Goal: Navigation & Orientation: Find specific page/section

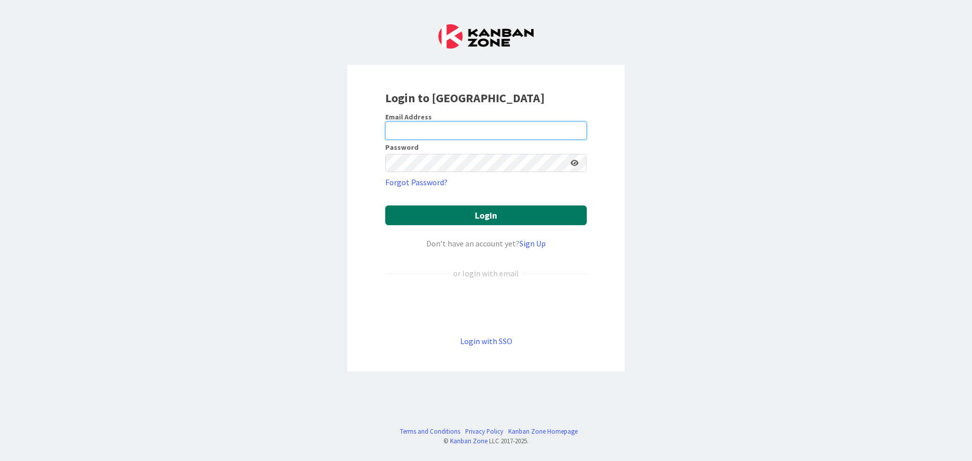
type input "[PERSON_NAME][EMAIL_ADDRESS][PERSON_NAME][DOMAIN_NAME]"
drag, startPoint x: 496, startPoint y: 216, endPoint x: 489, endPoint y: 216, distance: 6.6
click at [496, 216] on button "Login" at bounding box center [486, 216] width 202 height 20
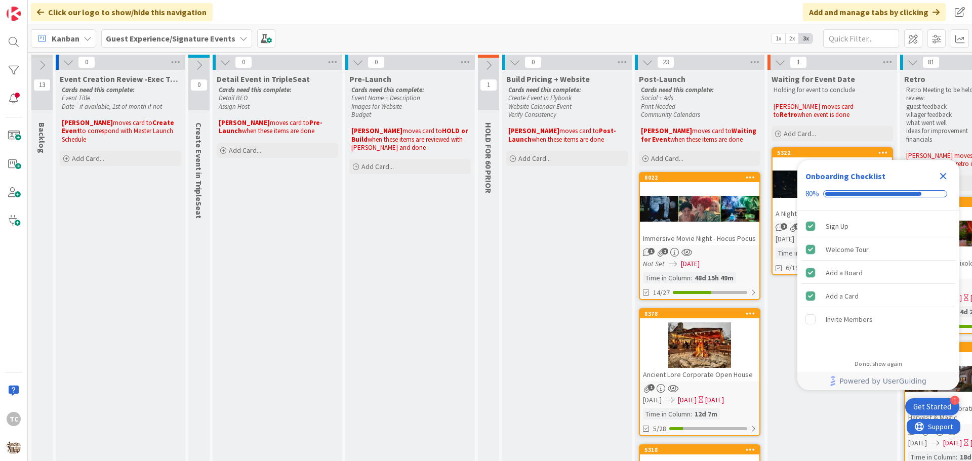
click at [944, 174] on icon "Close Checklist" at bounding box center [943, 176] width 12 height 12
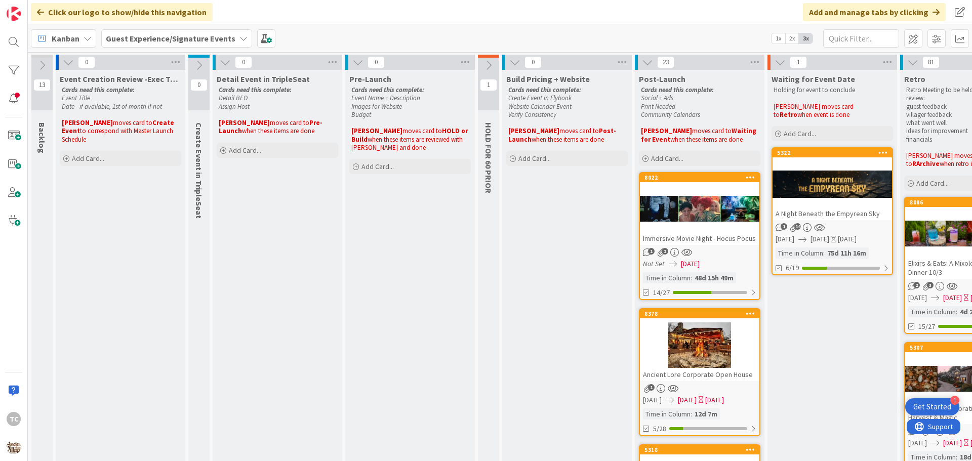
click at [486, 64] on icon at bounding box center [488, 65] width 11 height 11
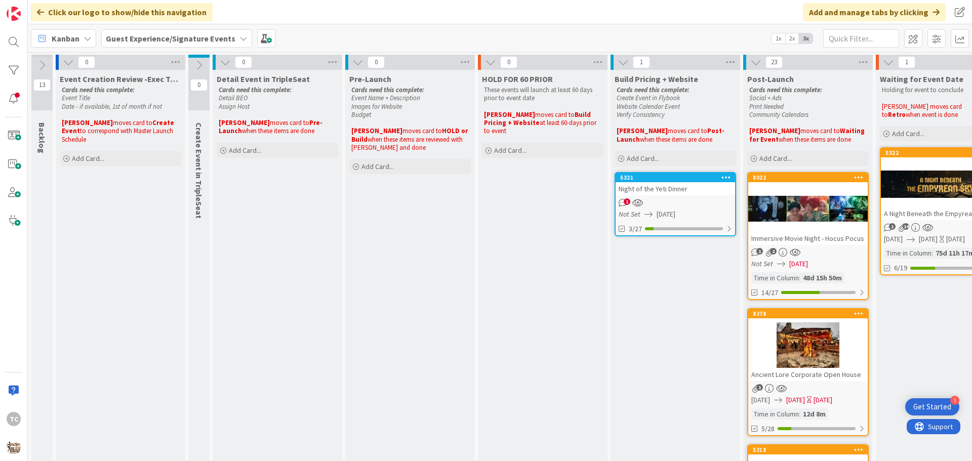
click at [491, 61] on icon at bounding box center [490, 62] width 11 height 11
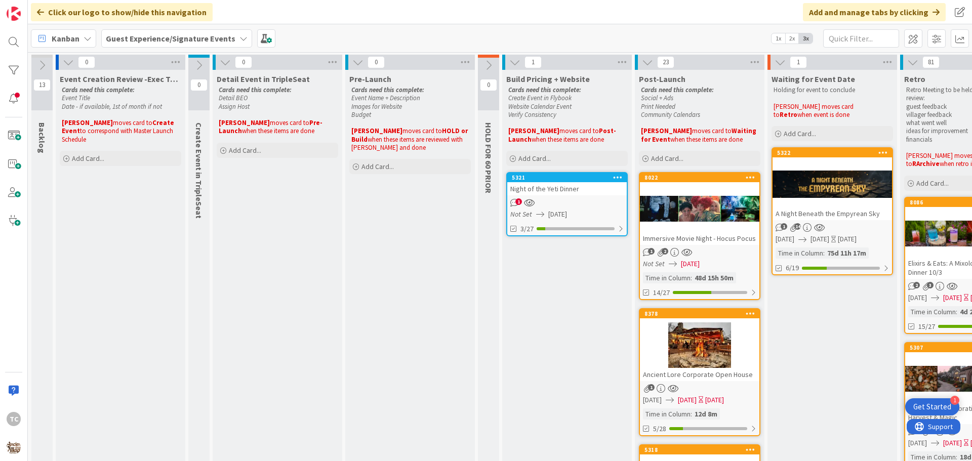
click at [358, 64] on icon at bounding box center [357, 62] width 11 height 11
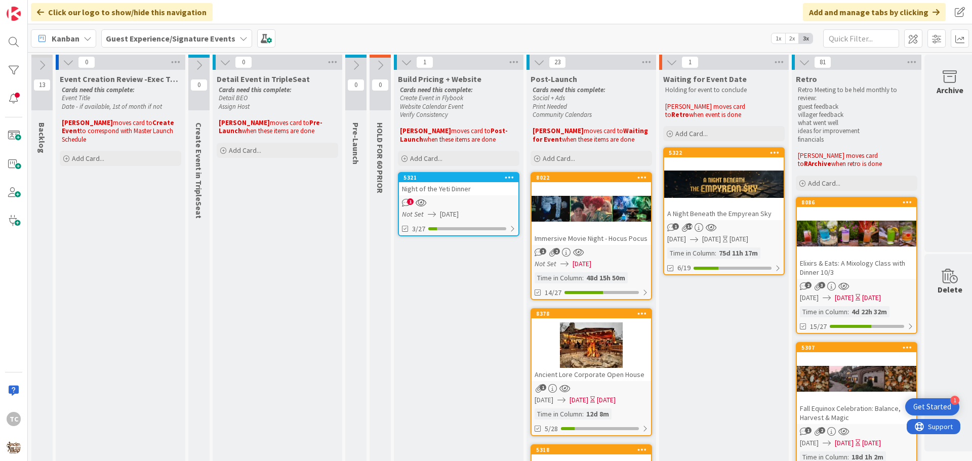
click at [223, 60] on icon at bounding box center [225, 62] width 11 height 11
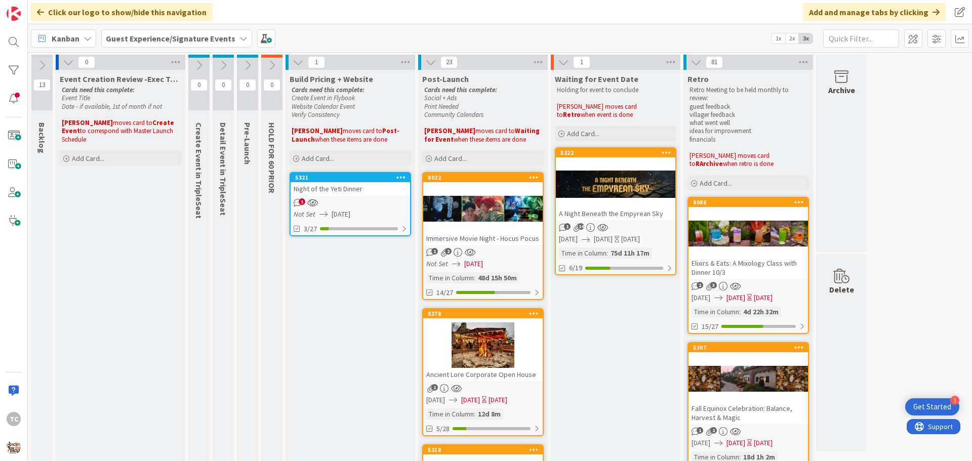
click at [248, 69] on icon at bounding box center [247, 65] width 11 height 11
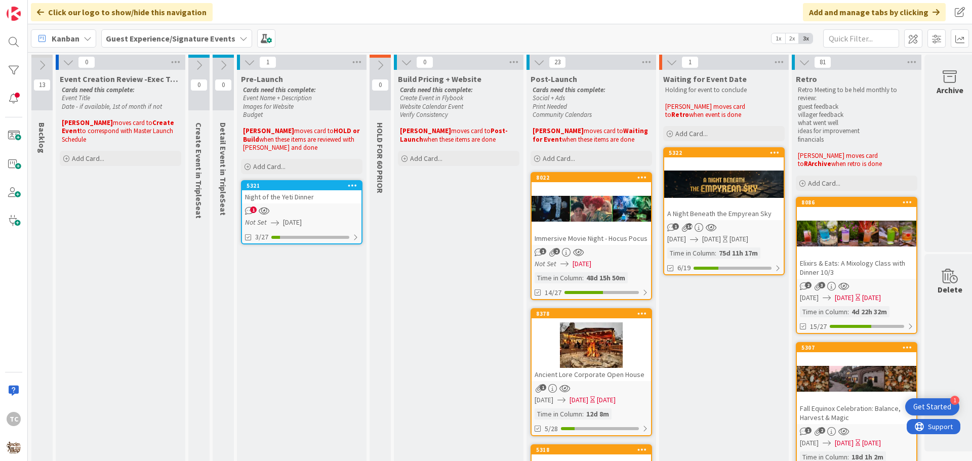
click at [272, 194] on div "Night of the Yeti Dinner" at bounding box center [301, 196] width 119 height 13
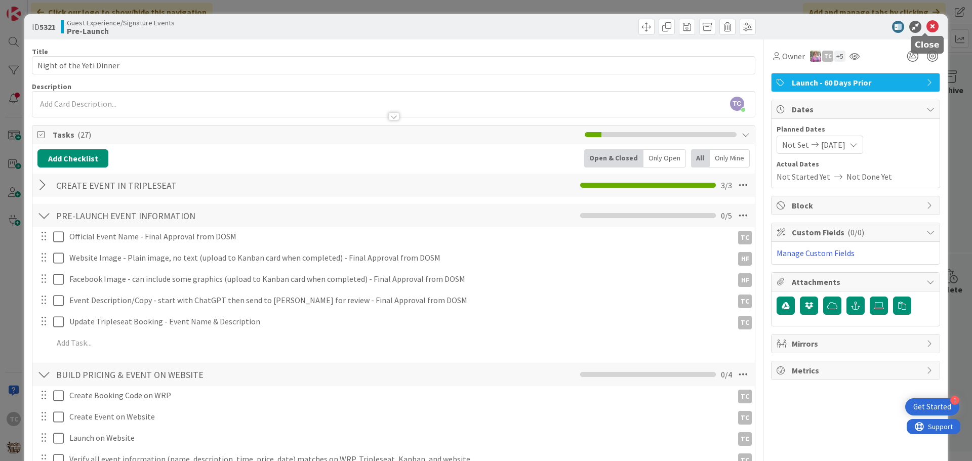
click at [931, 30] on icon at bounding box center [933, 27] width 12 height 12
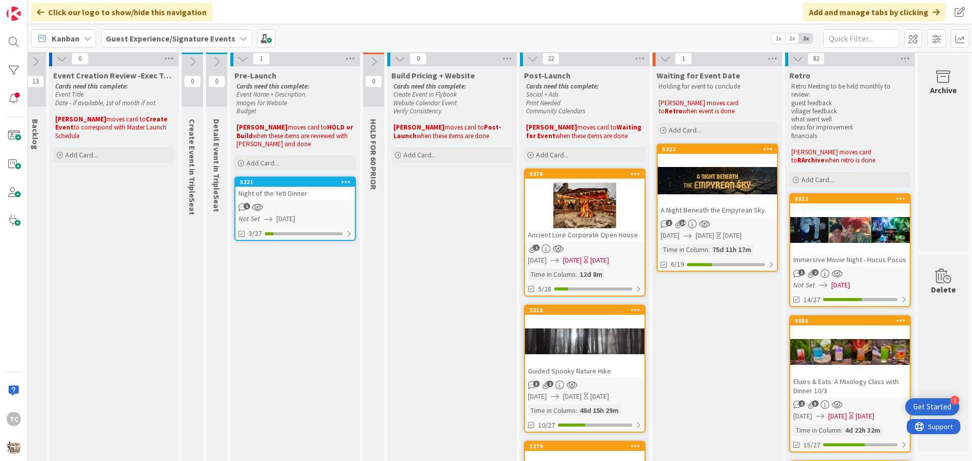
scroll to position [0, 14]
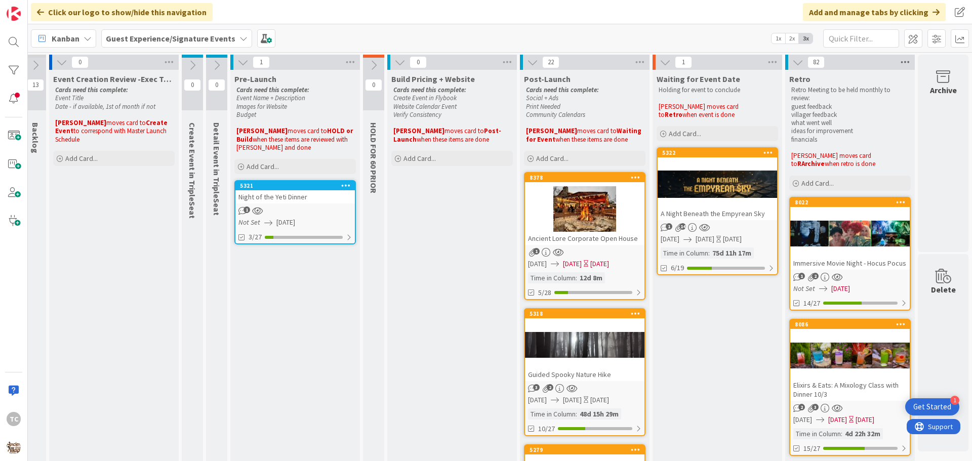
click at [899, 59] on icon at bounding box center [905, 62] width 13 height 15
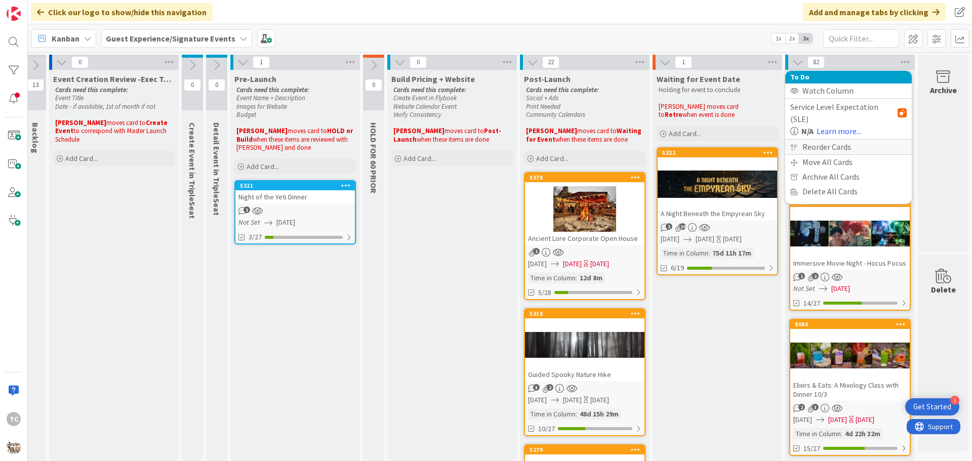
click at [808, 140] on div "Reorder Cards" at bounding box center [848, 147] width 127 height 15
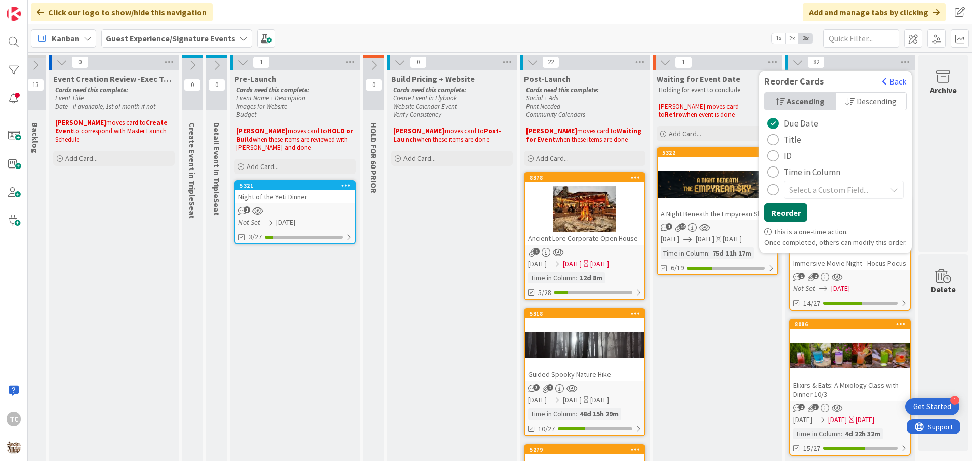
click at [784, 212] on button "Reorder" at bounding box center [786, 213] width 43 height 18
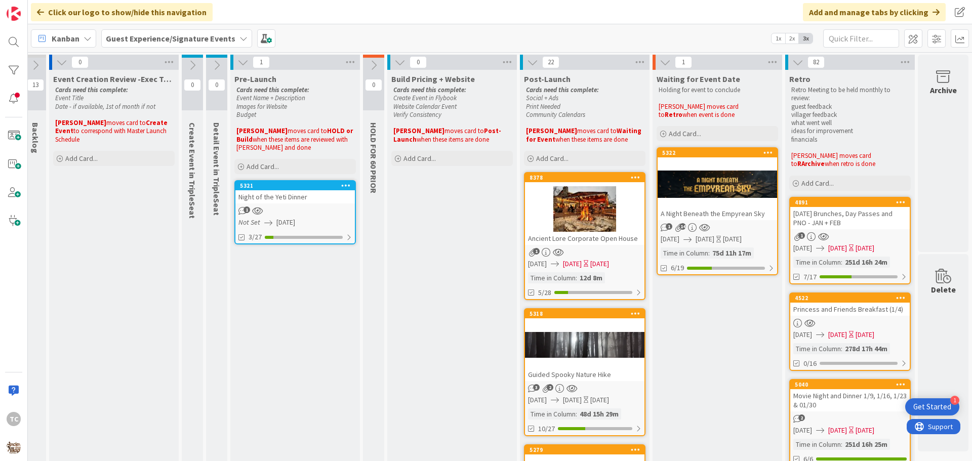
click at [203, 42] on b "Guest Experience/Signature Events" at bounding box center [171, 38] width 130 height 10
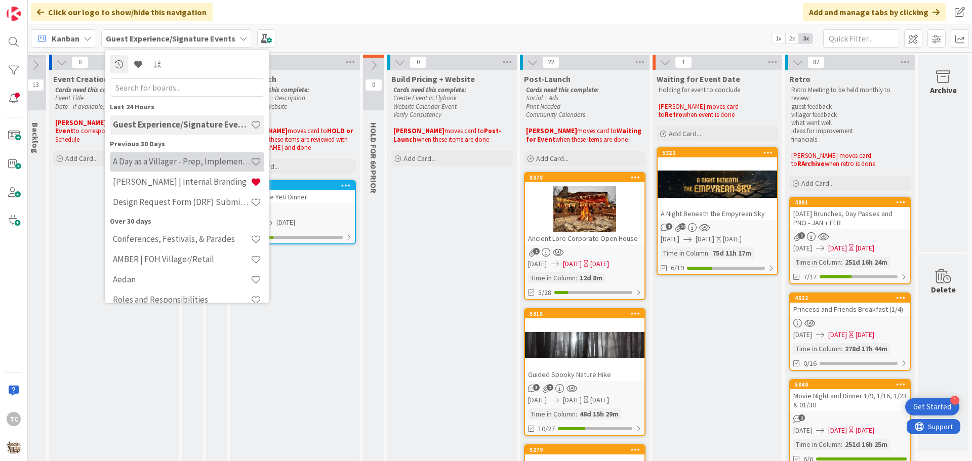
click at [169, 166] on h4 "A Day as a Villager - Prep, Implement and Execute" at bounding box center [182, 161] width 138 height 10
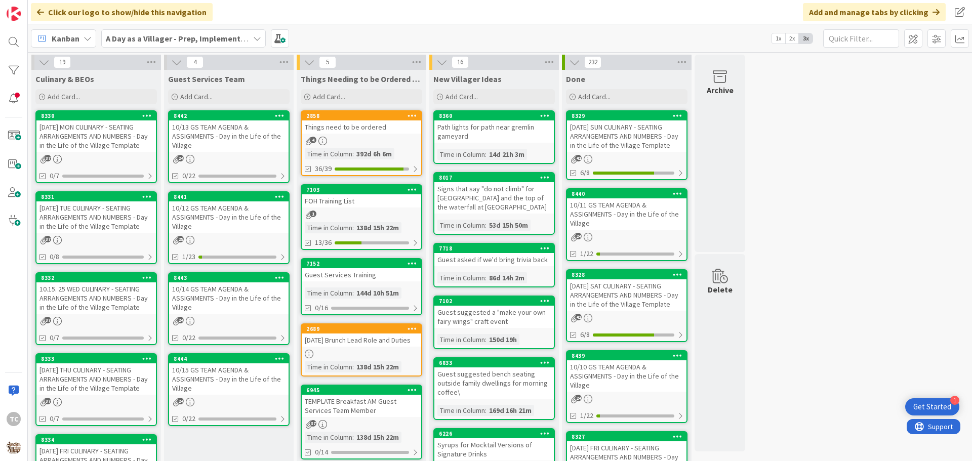
click at [210, 135] on div "10/13 GS TEAM AGENDA & ASSIGNMENTS - Day in the Life of the Village" at bounding box center [228, 136] width 119 height 31
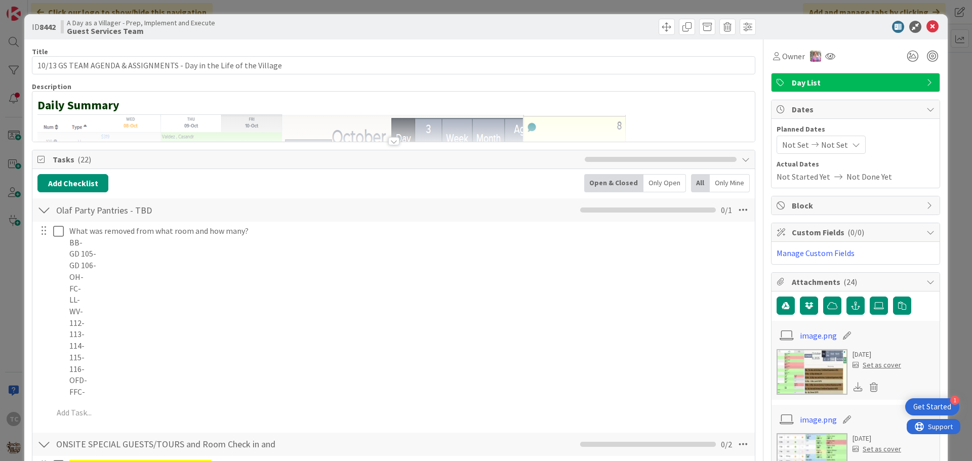
click at [113, 126] on div at bounding box center [393, 129] width 723 height 26
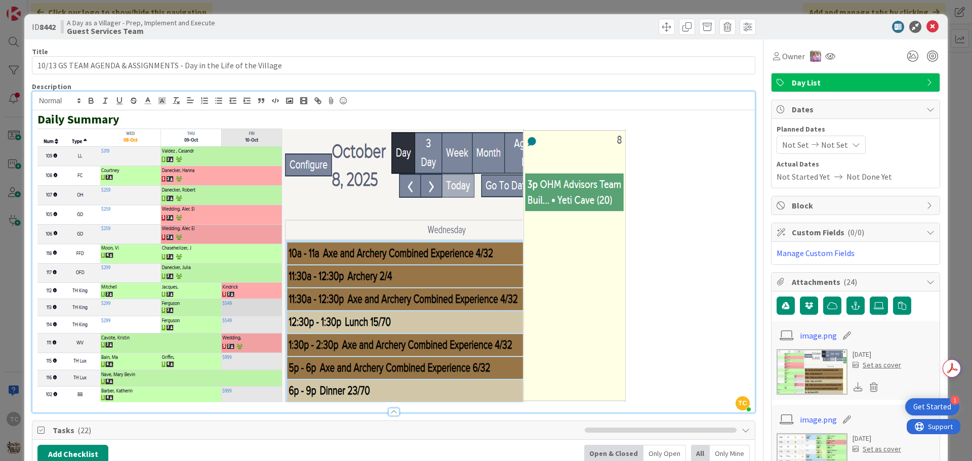
drag, startPoint x: 654, startPoint y: 228, endPoint x: 300, endPoint y: 227, distance: 354.4
click at [299, 232] on p at bounding box center [393, 264] width 712 height 275
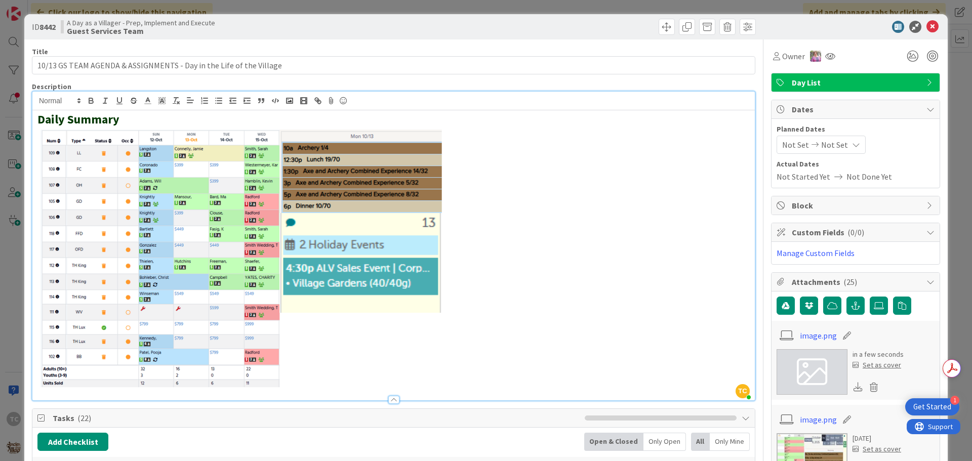
click at [571, 6] on div "ID 8442 A Day as a Villager - Prep, Implement and Execute Guest Services Team T…" at bounding box center [486, 230] width 972 height 461
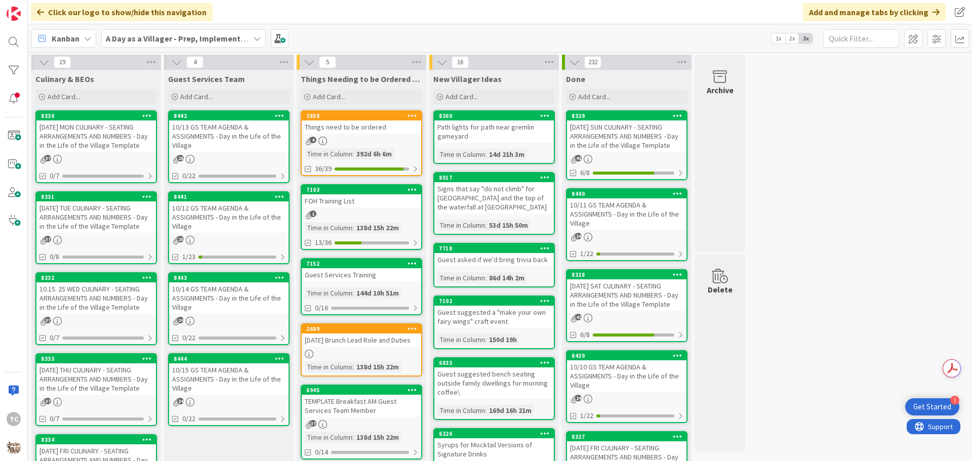
click at [191, 137] on div "10/13 GS TEAM AGENDA & ASSIGNMENTS - Day in the Life of the Village" at bounding box center [228, 136] width 119 height 31
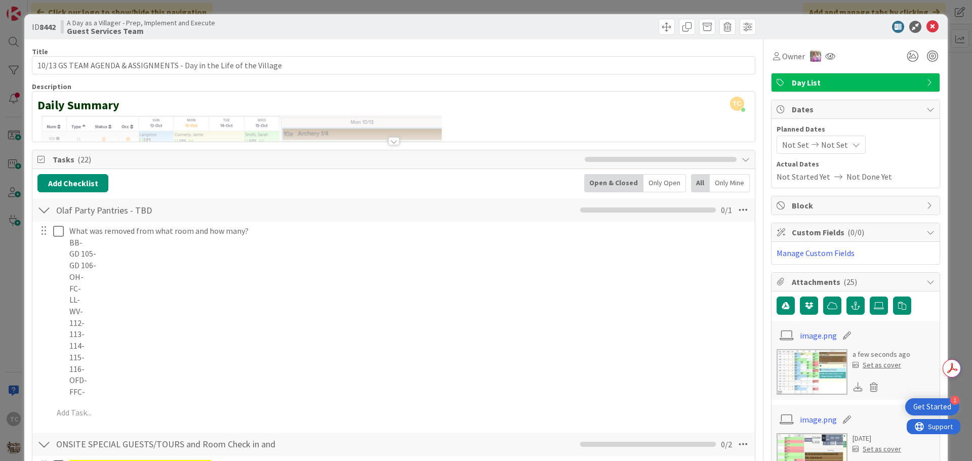
click at [449, 8] on div "ID 8442 A Day as a Villager - Prep, Implement and Execute Guest Services Team T…" at bounding box center [486, 230] width 972 height 461
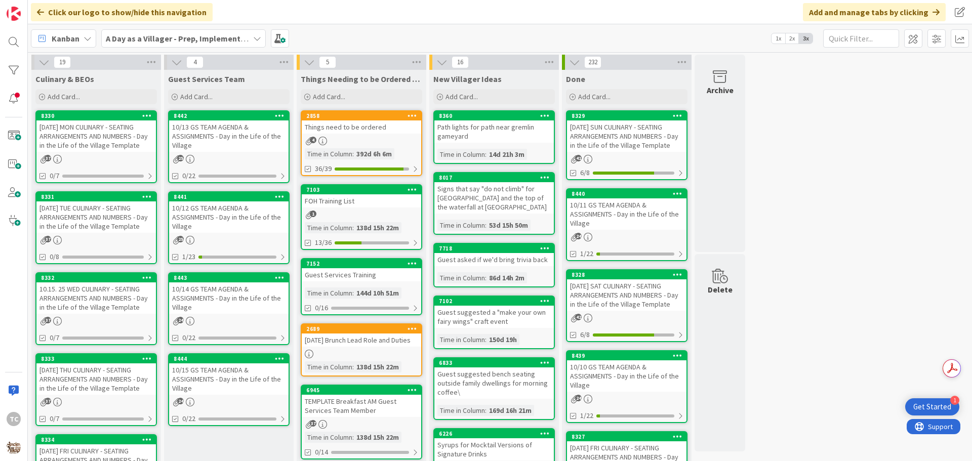
click at [96, 151] on div "[DATE] MON CULINARY - SEATING ARRANGEMENTS AND NUMBERS - Day in the Life of the…" at bounding box center [95, 136] width 119 height 31
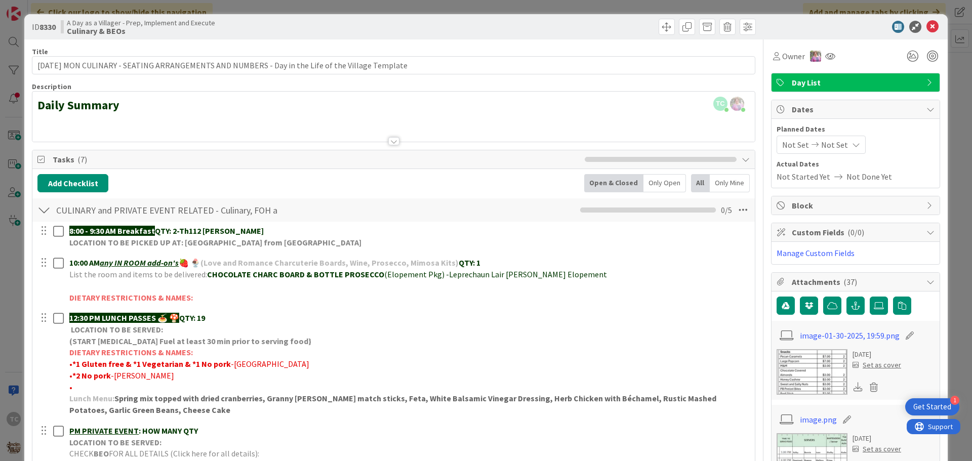
click at [62, 124] on div at bounding box center [393, 129] width 723 height 26
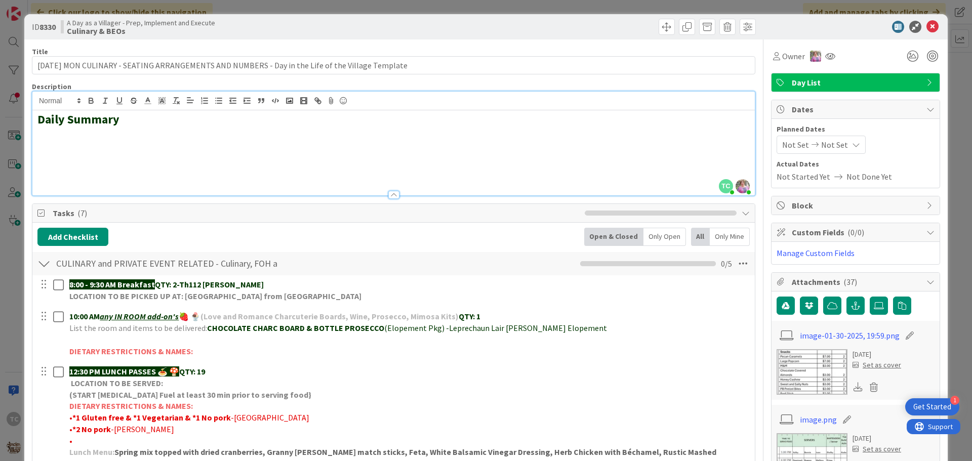
click at [47, 137] on h2 at bounding box center [393, 134] width 712 height 15
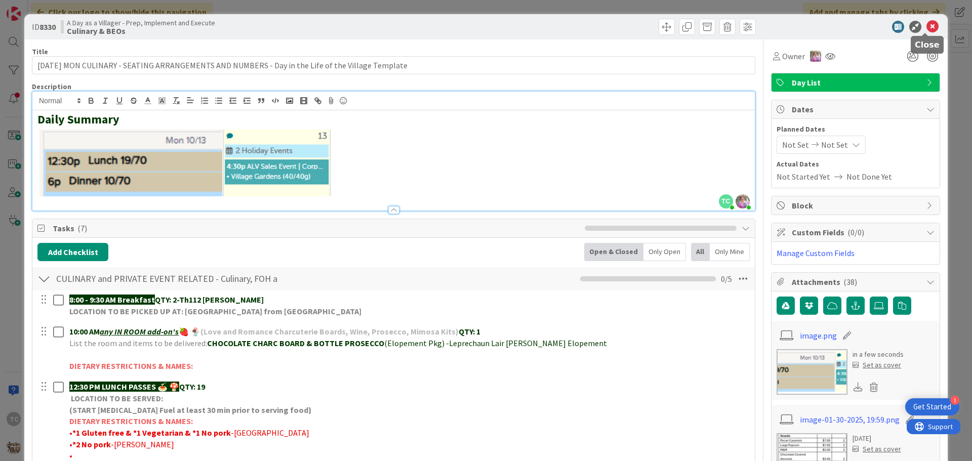
click at [927, 30] on icon at bounding box center [933, 27] width 12 height 12
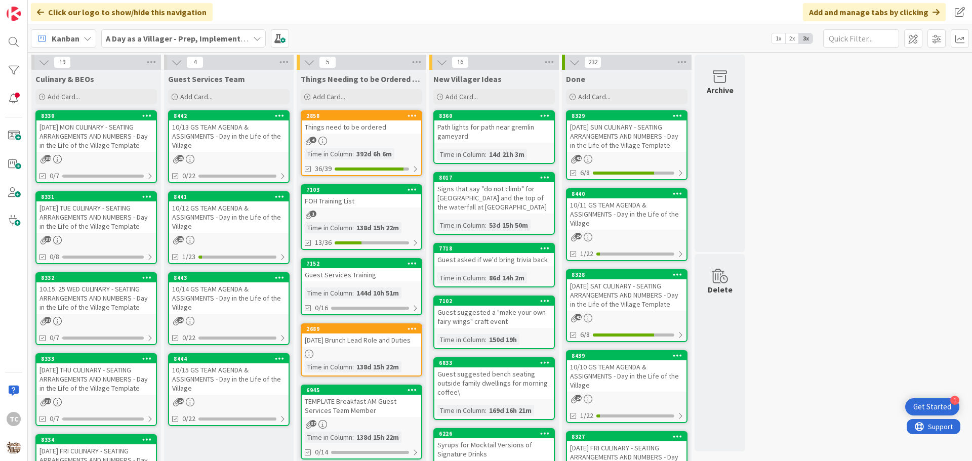
click at [370, 37] on div "Kanban A Day as a Villager - Prep, Implement and Execute 1x 2x 3x" at bounding box center [500, 38] width 944 height 28
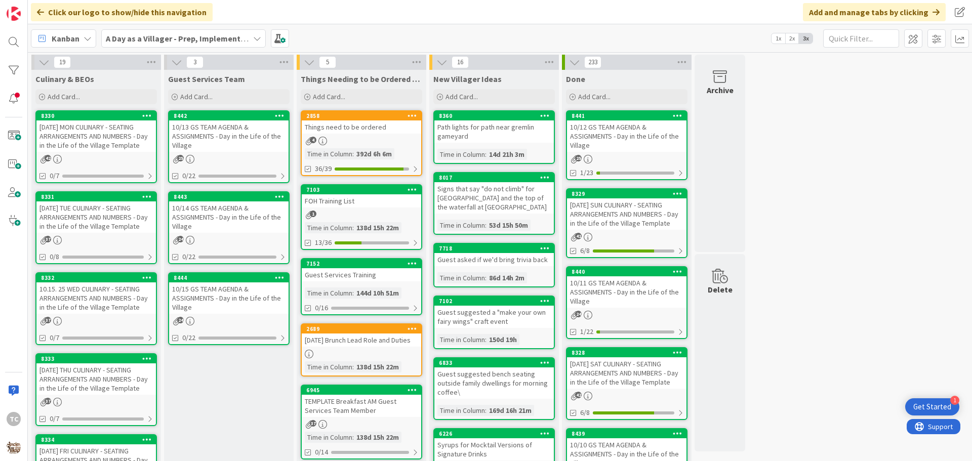
click at [154, 37] on b "A Day as a Villager - Prep, Implement and Execute" at bounding box center [196, 38] width 181 height 10
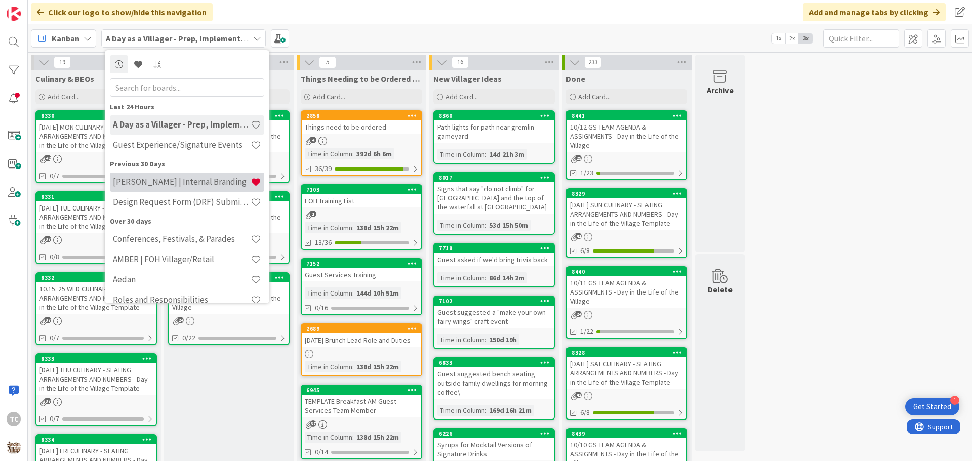
click at [138, 186] on h4 "[PERSON_NAME] | Internal Branding" at bounding box center [182, 182] width 138 height 10
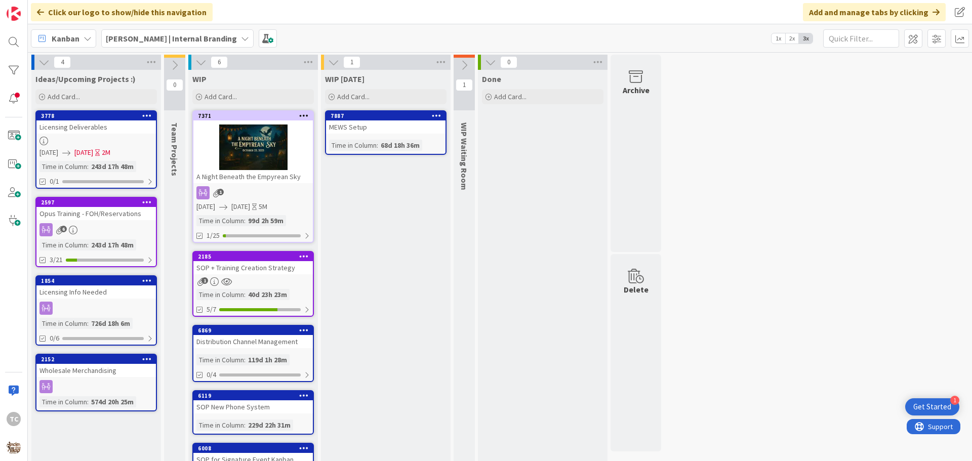
click at [244, 179] on div "A Night Beneath the Empyrean Sky" at bounding box center [252, 176] width 119 height 13
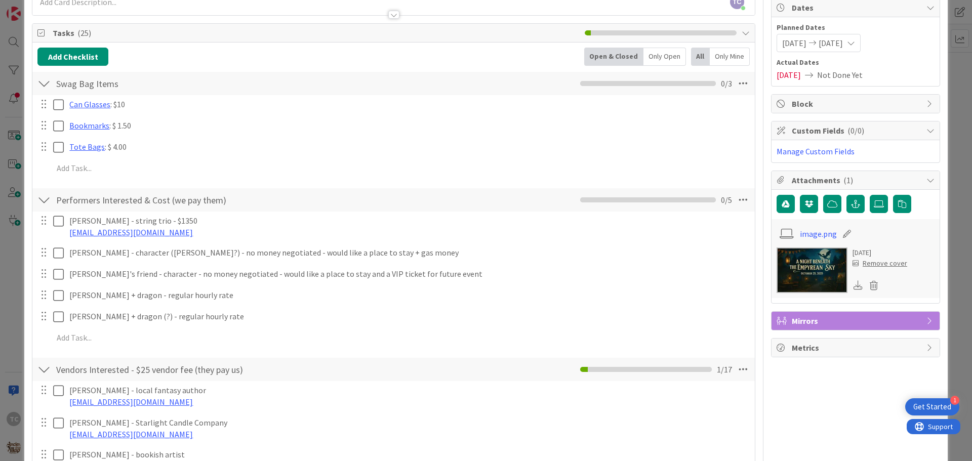
scroll to position [152, 0]
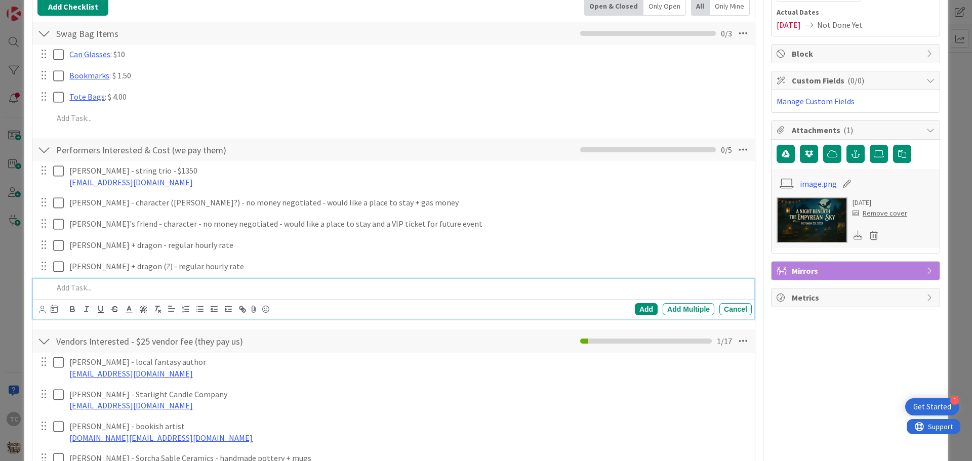
click at [82, 285] on p at bounding box center [400, 288] width 695 height 12
click at [70, 288] on p at bounding box center [400, 288] width 695 height 12
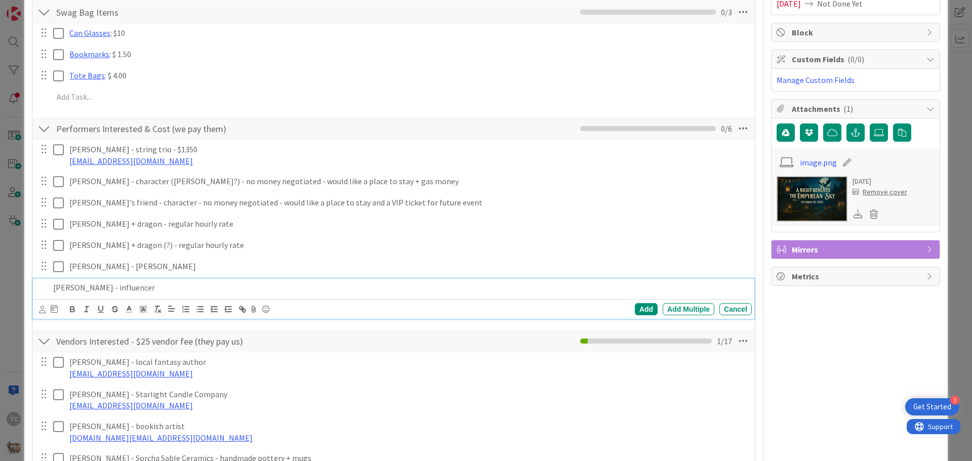
scroll to position [194, 0]
